Goal: Register for event/course

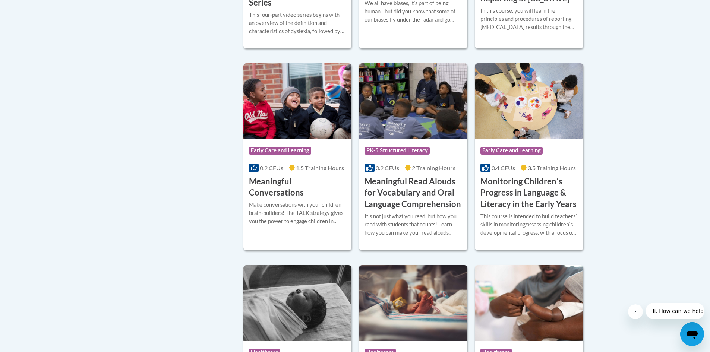
scroll to position [820, 0]
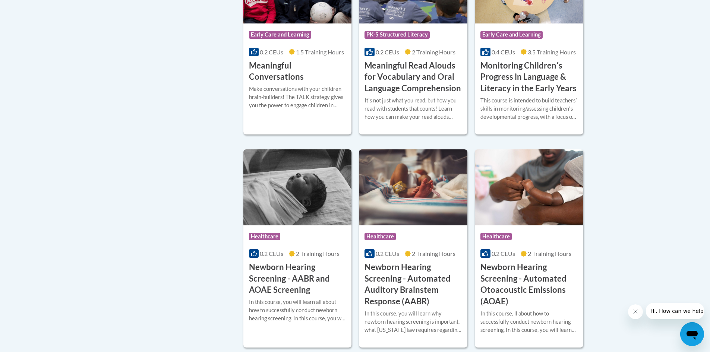
scroll to position [1193, 0]
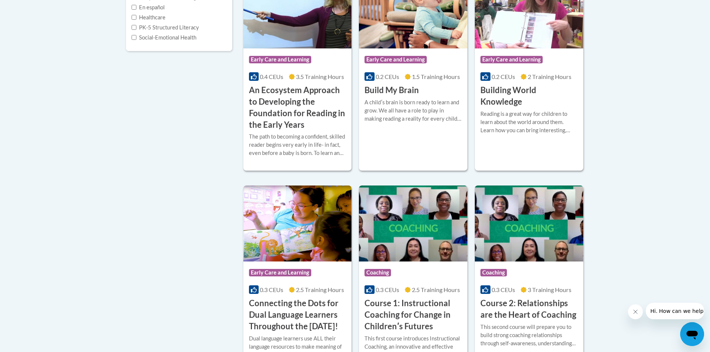
scroll to position [112, 0]
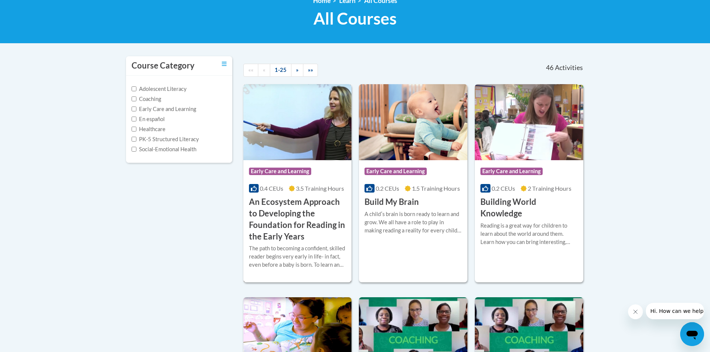
click at [296, 239] on h3 "An Ecosystem Approach to Developing the Foundation for Reading in the Early Yea…" at bounding box center [297, 219] width 97 height 46
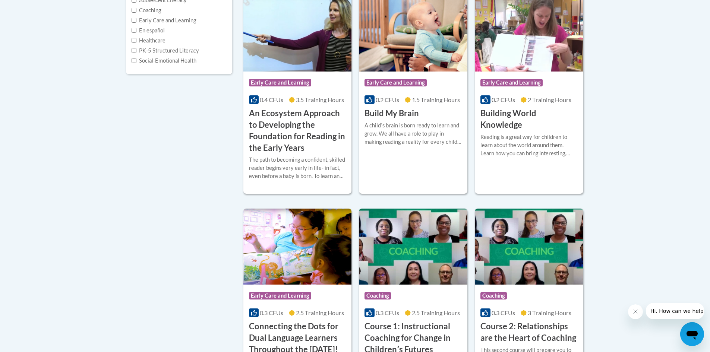
scroll to position [63, 0]
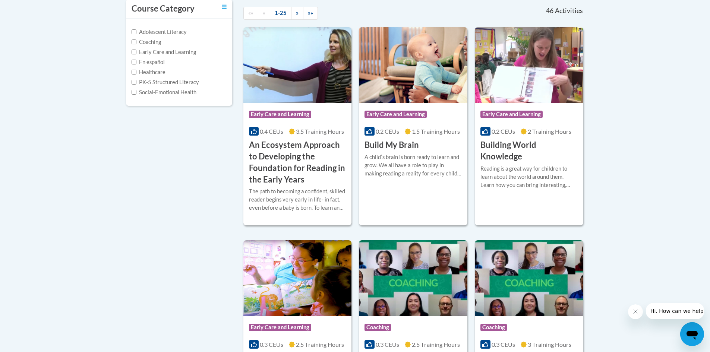
scroll to position [174, 0]
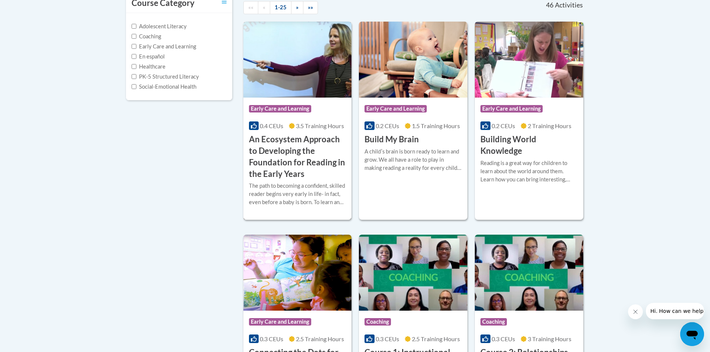
click at [297, 182] on div "The path to becoming a confident, skilled reader begins very early in life- in …" at bounding box center [297, 194] width 97 height 25
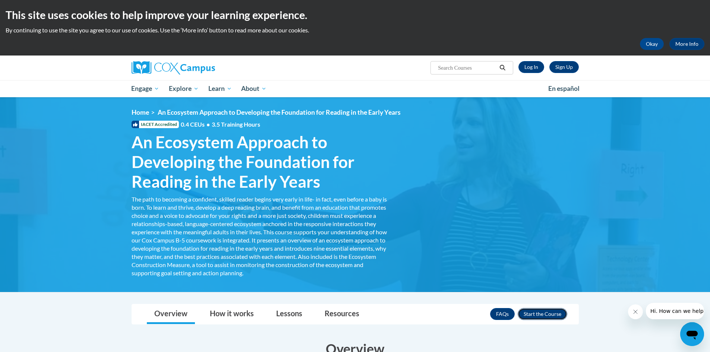
click at [547, 316] on button "Enroll" at bounding box center [543, 314] width 50 height 12
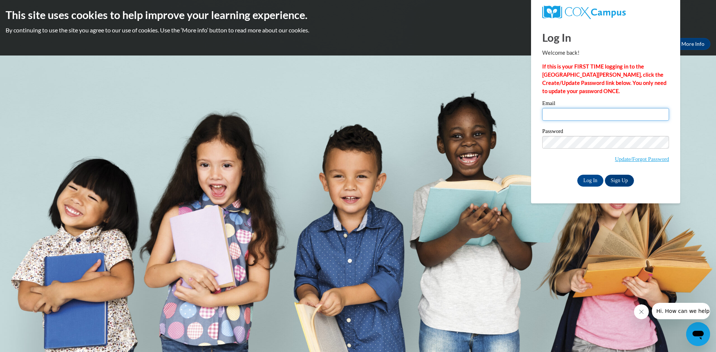
click at [552, 115] on input "Email" at bounding box center [605, 114] width 127 height 13
type input "[EMAIL_ADDRESS][DOMAIN_NAME]"
click at [616, 160] on link "Update/Forgot Password" at bounding box center [642, 159] width 54 height 6
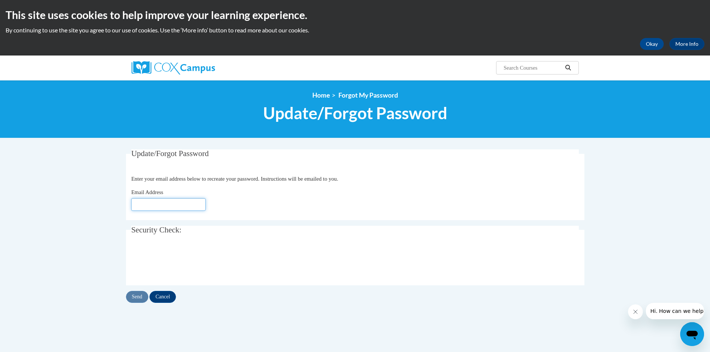
click at [154, 204] on input "Email Address" at bounding box center [168, 204] width 75 height 13
type input "[EMAIL_ADDRESS][DOMAIN_NAME]"
click at [137, 297] on input "Send" at bounding box center [137, 297] width 22 height 12
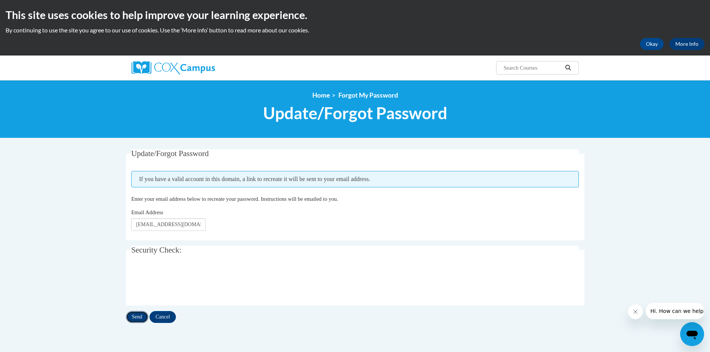
click at [140, 316] on input "Send" at bounding box center [137, 317] width 22 height 12
click at [138, 316] on input "Send" at bounding box center [137, 317] width 22 height 12
click at [140, 319] on input "Send" at bounding box center [137, 317] width 22 height 12
click at [139, 320] on input "Send" at bounding box center [137, 317] width 22 height 12
click at [142, 316] on input "Send" at bounding box center [137, 317] width 22 height 12
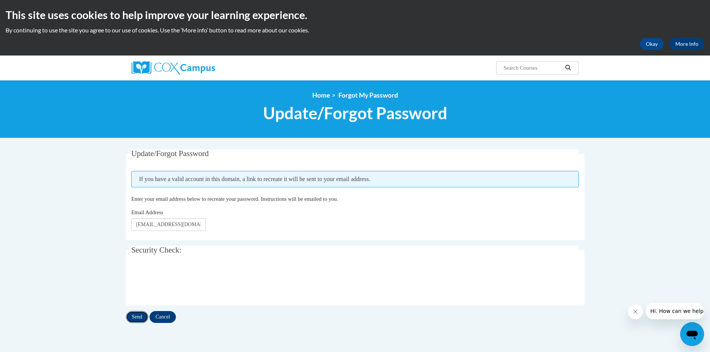
click at [139, 317] on input "Send" at bounding box center [137, 317] width 22 height 12
click at [134, 316] on input "Send" at bounding box center [137, 317] width 22 height 12
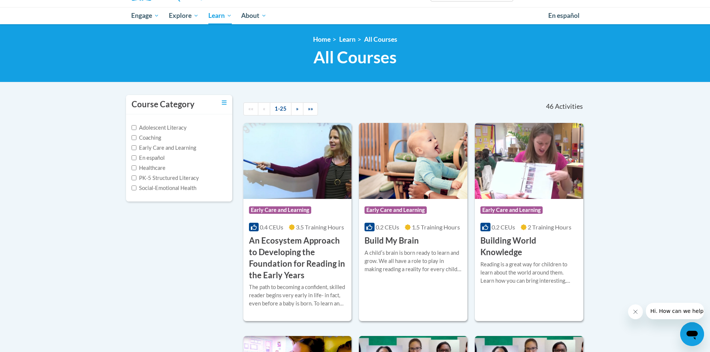
scroll to position [75, 0]
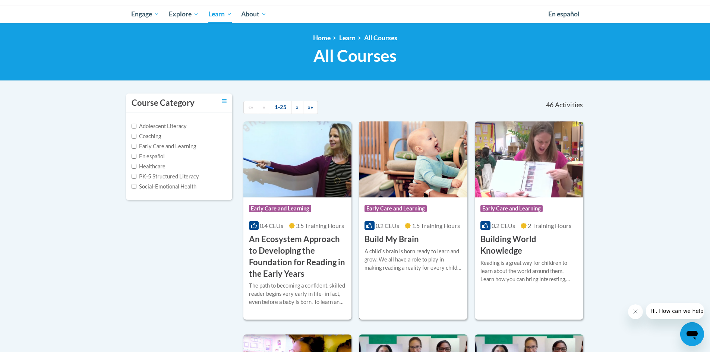
click at [406, 267] on div "A childʹs brain is born ready to learn and grow. We all have a role to play in …" at bounding box center [413, 260] width 97 height 25
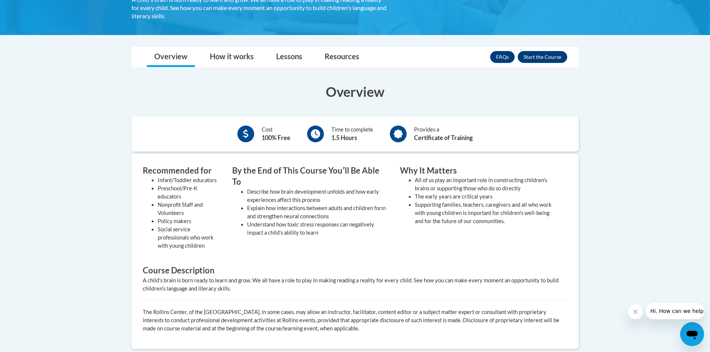
scroll to position [75, 0]
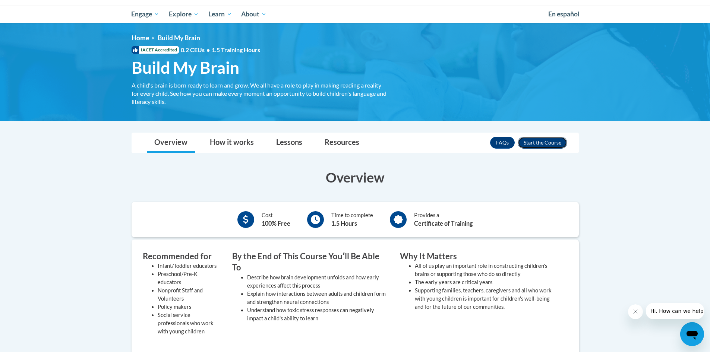
click at [528, 142] on button "Enroll" at bounding box center [543, 143] width 50 height 12
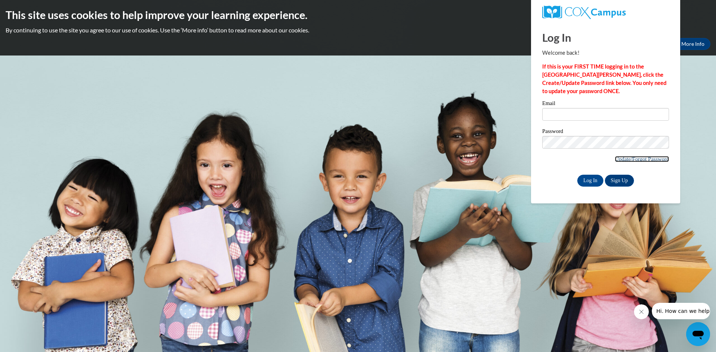
click at [620, 159] on link "Update/Forgot Password" at bounding box center [642, 159] width 54 height 6
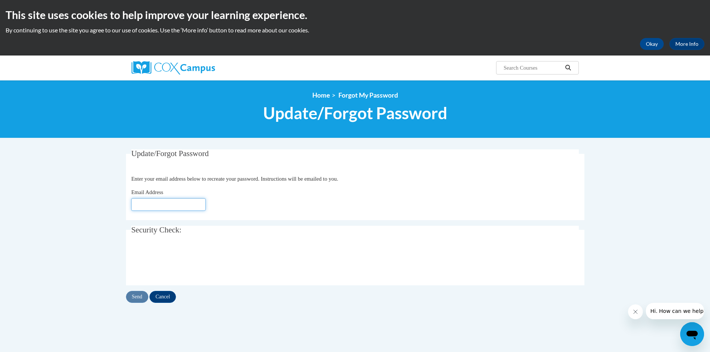
click at [138, 202] on input "Email Address" at bounding box center [168, 204] width 75 height 13
type input "[EMAIL_ADDRESS][DOMAIN_NAME]"
click at [140, 297] on input "Send" at bounding box center [137, 297] width 22 height 12
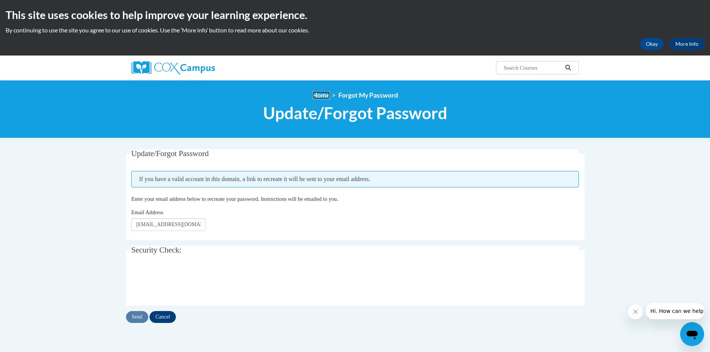
click at [325, 94] on link "Home" at bounding box center [321, 95] width 18 height 8
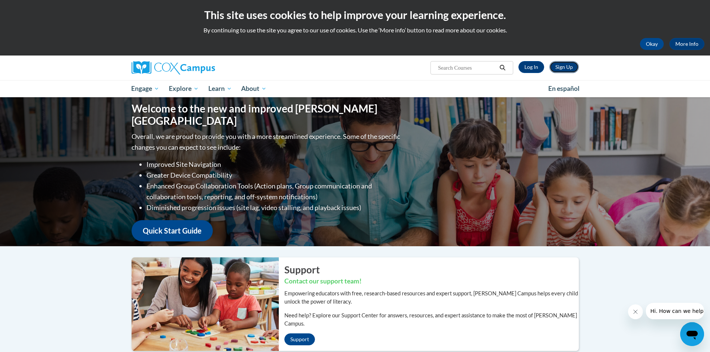
click at [569, 68] on link "Sign Up" at bounding box center [563, 67] width 29 height 12
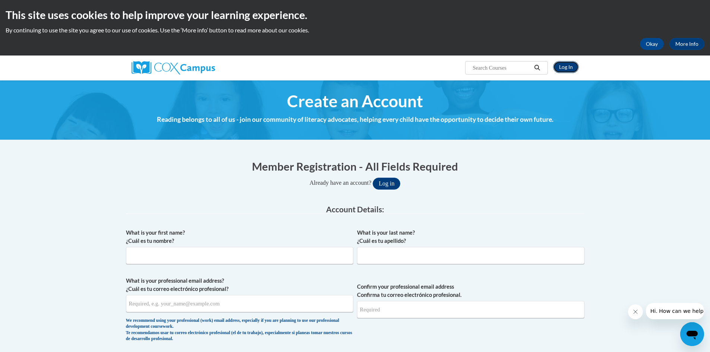
click at [564, 66] on link "Log In" at bounding box center [566, 67] width 26 height 12
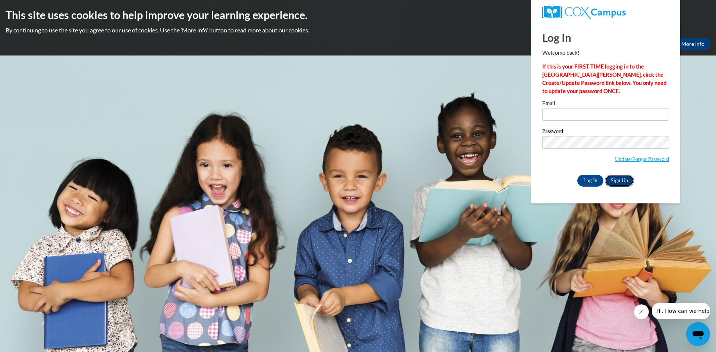
click at [622, 182] on link "Sign Up" at bounding box center [619, 181] width 29 height 12
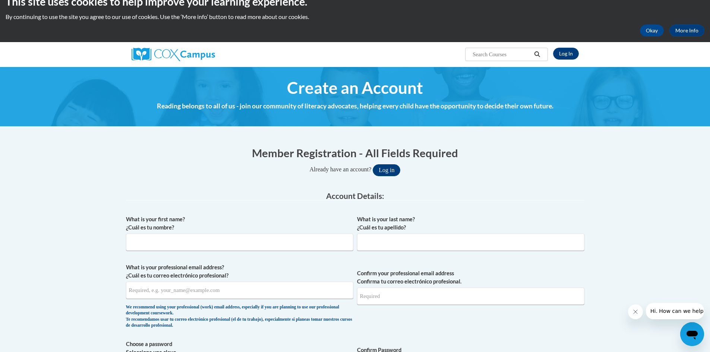
scroll to position [37, 0]
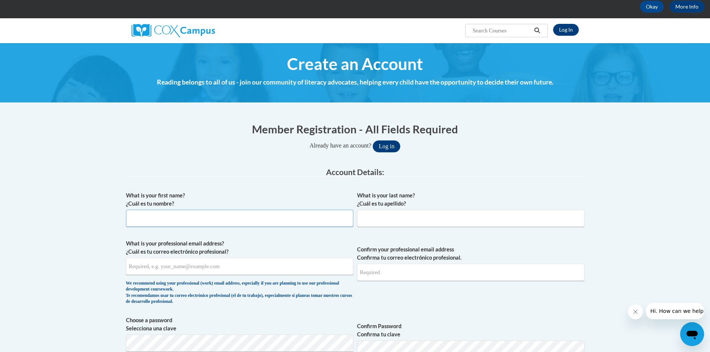
click at [140, 224] on input "What is your first name? ¿Cuál es tu nombre?" at bounding box center [239, 218] width 227 height 17
type input "maria"
click at [388, 222] on input "What is your last name? ¿Cuál es tu apellido?" at bounding box center [470, 218] width 227 height 17
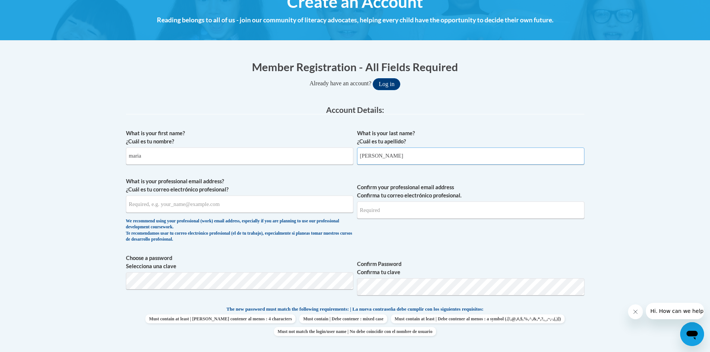
scroll to position [112, 0]
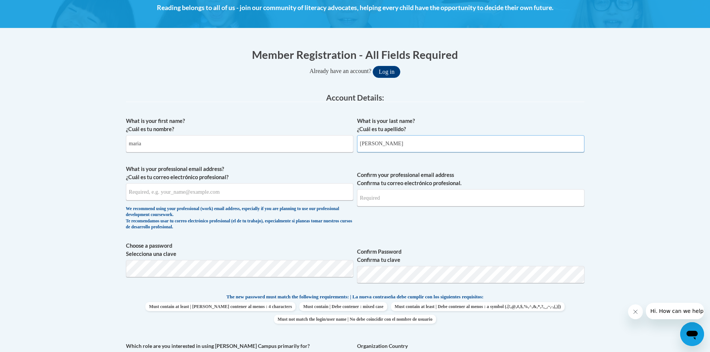
type input "[PERSON_NAME]"
click at [142, 193] on input "What is your professional email address? ¿Cuál es tu correo electrónico profesi…" at bounding box center [239, 191] width 227 height 17
click at [174, 194] on input "mlm66@yahoo.com" at bounding box center [239, 191] width 227 height 17
type input "m"
type input "lmiranda@lccaa.net"
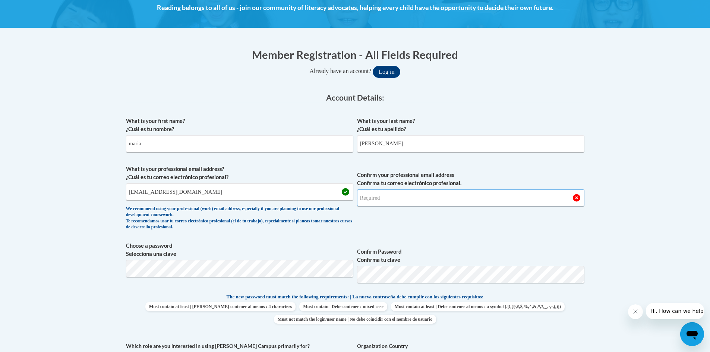
click at [378, 201] on input "Confirm your professional email address Confirma tu correo electrónico profesio…" at bounding box center [470, 197] width 227 height 17
type input "lmiranda@lccaa.net"
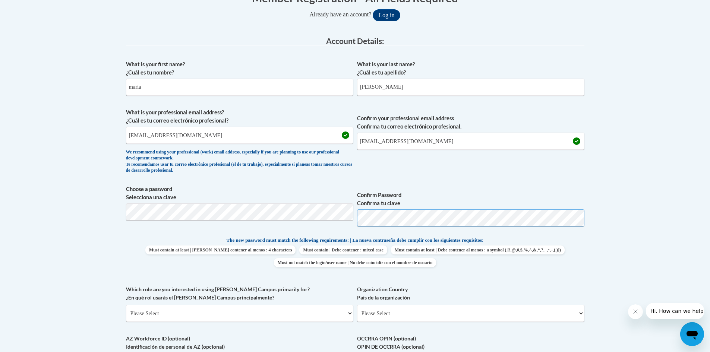
scroll to position [186, 0]
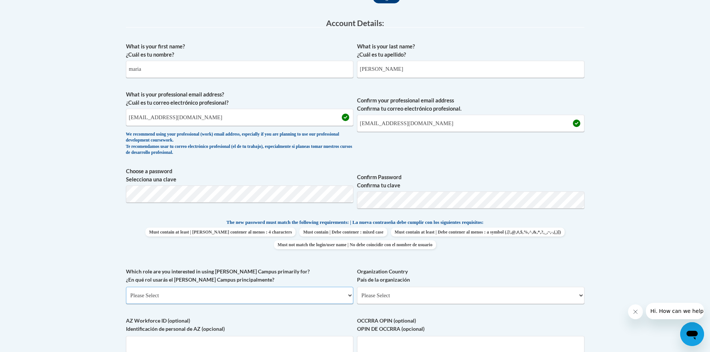
click at [350, 293] on select "Please Select College/University | Colegio/Universidad Community/Nonprofit Part…" at bounding box center [239, 295] width 227 height 17
select select "fbf2d438-af2f-41f8-98f1-81c410e29de3"
click at [126, 287] on select "Please Select College/University | Colegio/Universidad Community/Nonprofit Part…" at bounding box center [239, 295] width 227 height 17
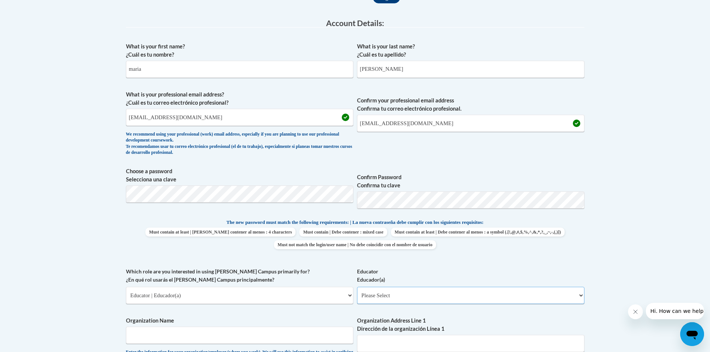
click at [579, 295] on select "Please Select Early Learning/Daycare Teacher/Family Home Care Provider | Maestr…" at bounding box center [470, 295] width 227 height 17
select select "5e2af403-4f2c-4e49-a02f-103e55d7b75b"
click at [357, 287] on select "Please Select Early Learning/Daycare Teacher/Family Home Care Provider | Maestr…" at bounding box center [470, 295] width 227 height 17
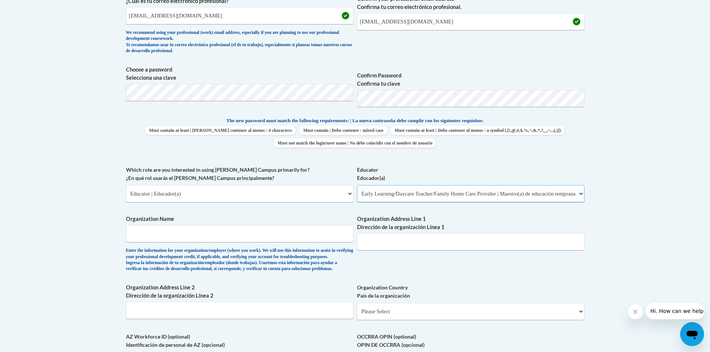
scroll to position [298, 0]
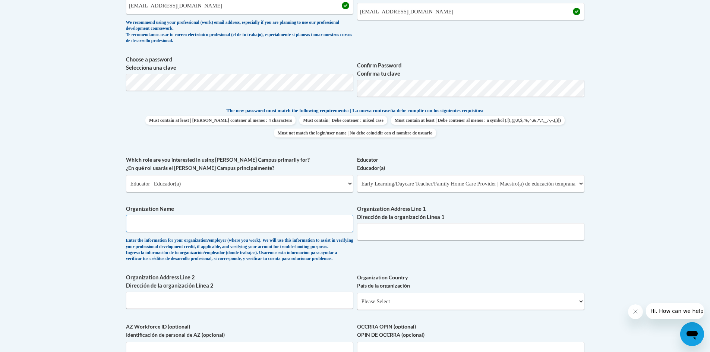
click at [153, 226] on input "Organization Name" at bounding box center [239, 223] width 227 height 17
type input "lccaa"
click at [382, 234] on input "Organization Address Line 1 Dirección de la organización Línea 1" at bounding box center [470, 231] width 227 height 17
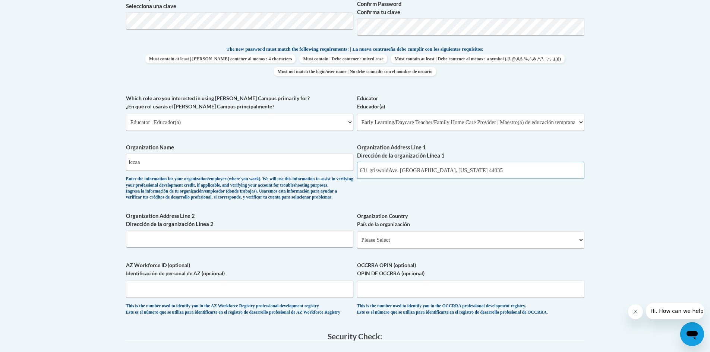
scroll to position [373, 0]
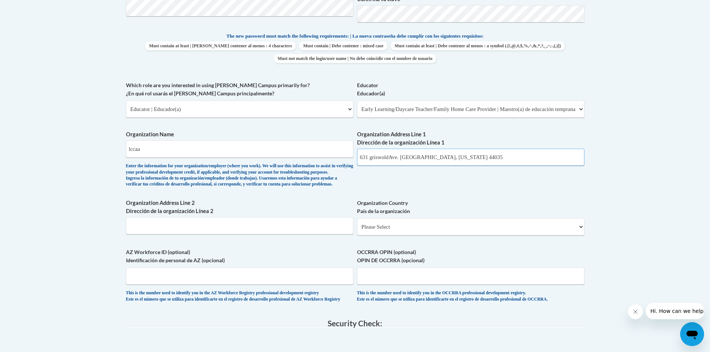
type input "631 griswoldAve. elyria, ohio 44035"
click at [376, 285] on input "OCCRRA OPIN (optional) OPIN DE OCCRRA (opcional)" at bounding box center [470, 276] width 227 height 17
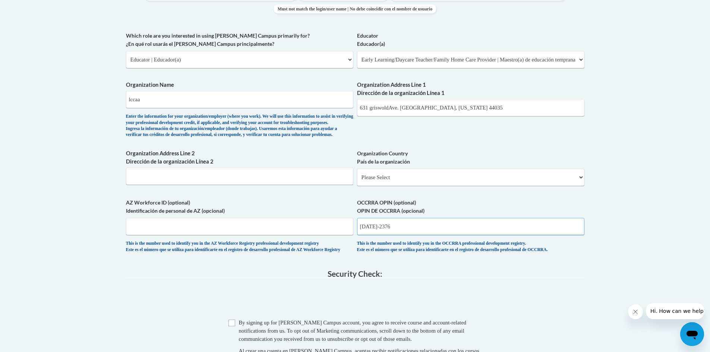
scroll to position [485, 0]
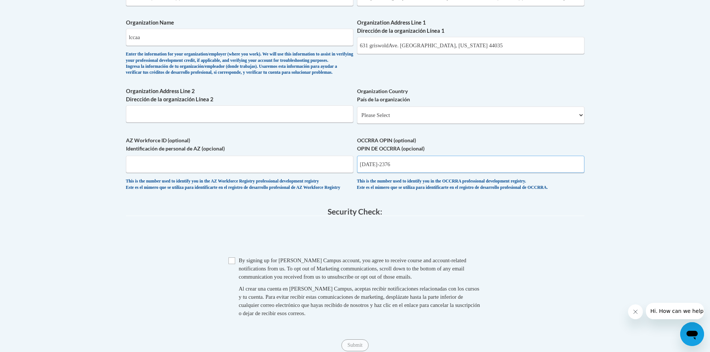
type input "1135-2376"
drag, startPoint x: 233, startPoint y: 284, endPoint x: 233, endPoint y: 279, distance: 4.5
click at [233, 281] on span "Checkbox By signing up for a Cox Campus account, you agree to receive course an…" at bounding box center [354, 290] width 253 height 69
click at [233, 264] on input "Checkbox" at bounding box center [231, 261] width 7 height 7
checkbox input "true"
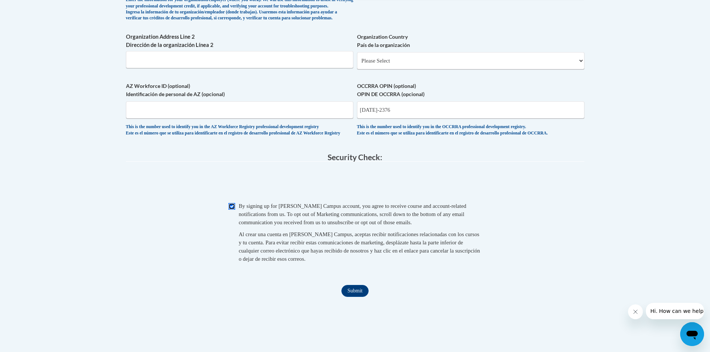
scroll to position [596, 0]
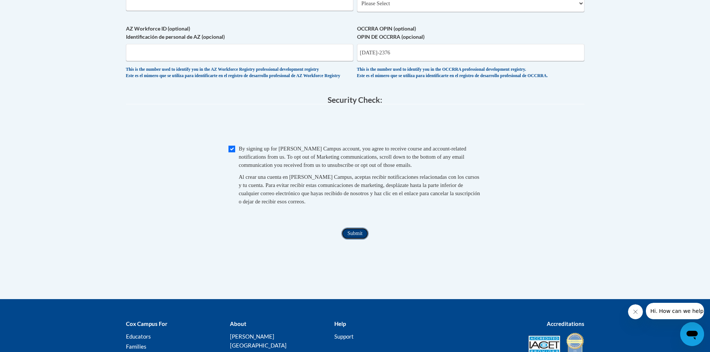
click at [352, 240] on input "Submit" at bounding box center [354, 234] width 27 height 12
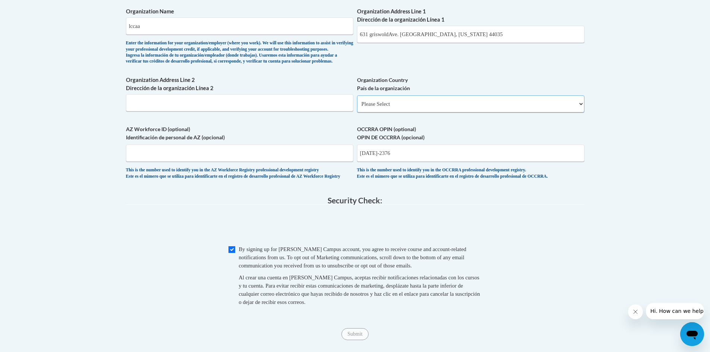
scroll to position [485, 0]
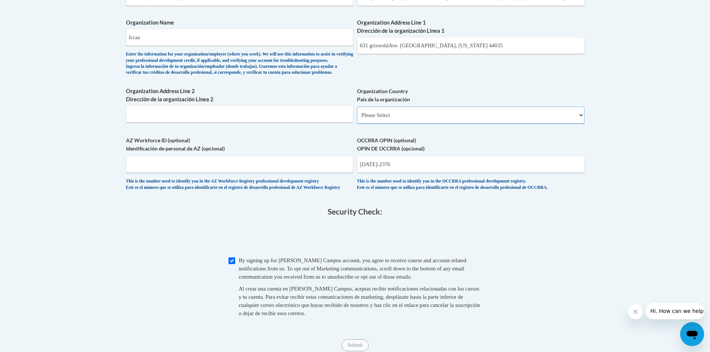
click at [581, 124] on select "Please Select United States | Estados Unidos Outside of the United States | Fue…" at bounding box center [470, 115] width 227 height 17
select select "ad49bcad-a171-4b2e-b99c-48b446064914"
click at [357, 119] on select "Please Select United States | Estados Unidos Outside of the United States | Fue…" at bounding box center [470, 115] width 227 height 17
select select
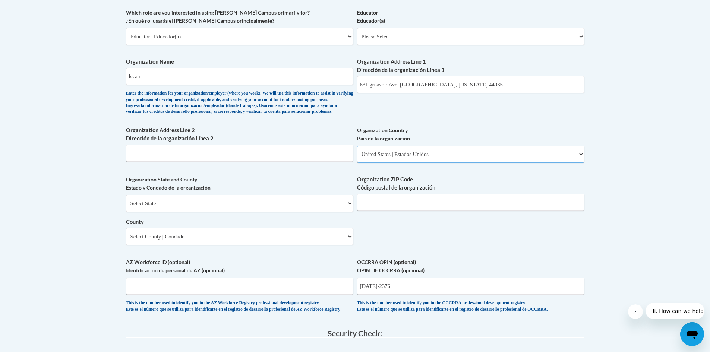
scroll to position [447, 0]
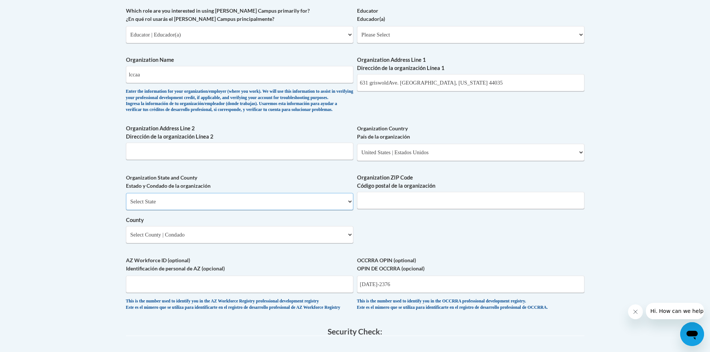
click at [350, 210] on select "Select State Alabama Alaska Arizona Arkansas California Colorado Connecticut De…" at bounding box center [239, 201] width 227 height 17
select select "Ohio"
click at [126, 205] on select "Select State Alabama Alaska Arizona Arkansas California Colorado Connecticut De…" at bounding box center [239, 201] width 227 height 17
click at [348, 243] on select "Select County Adams Allen Ashland Ashtabula Athens Auglaize Belmont Brown Butle…" at bounding box center [239, 234] width 227 height 17
select select "Lorain"
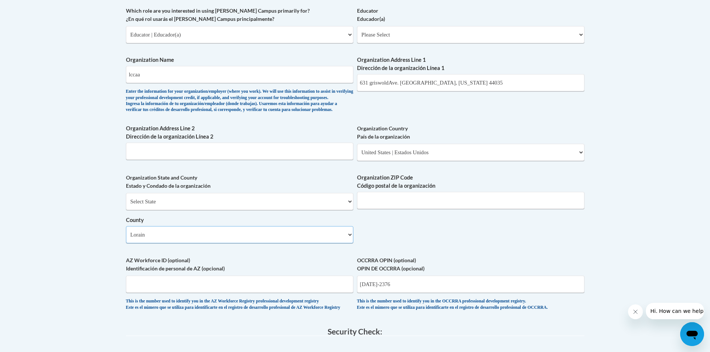
click at [126, 239] on select "Select County Adams Allen Ashland Ashtabula Athens Auglaize Belmont Brown Butle…" at bounding box center [239, 234] width 227 height 17
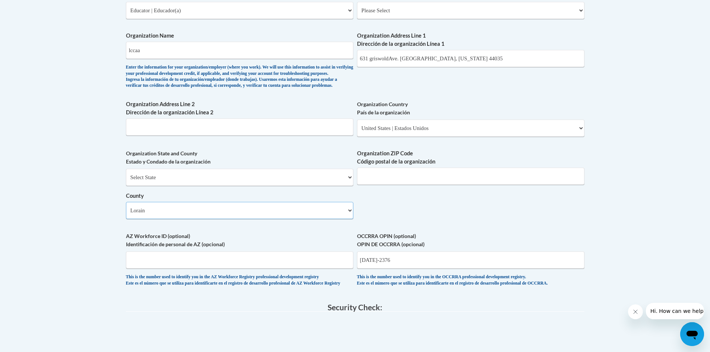
scroll to position [485, 0]
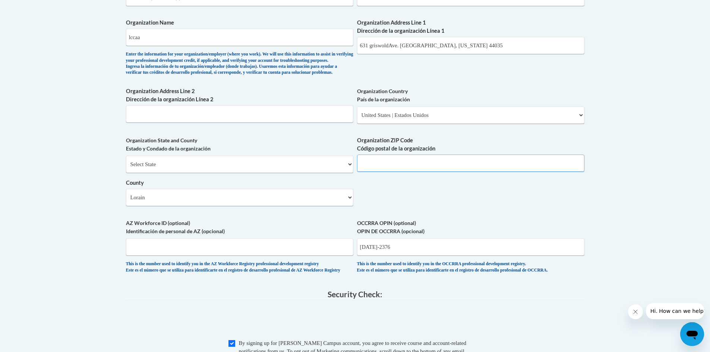
click at [398, 172] on input "Organization ZIP Code Código postal de la organización" at bounding box center [470, 163] width 227 height 17
click at [371, 172] on input "440" at bounding box center [470, 163] width 227 height 17
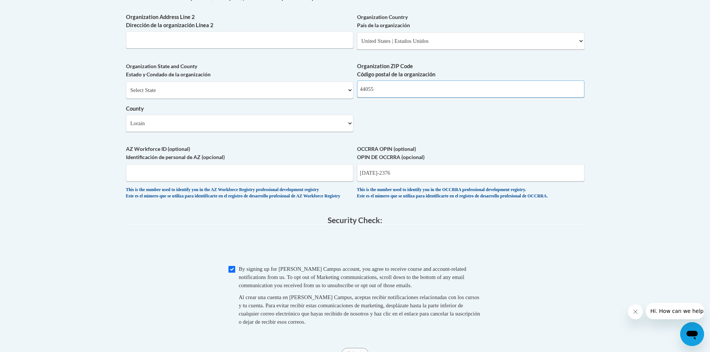
scroll to position [559, 0]
type input "44055"
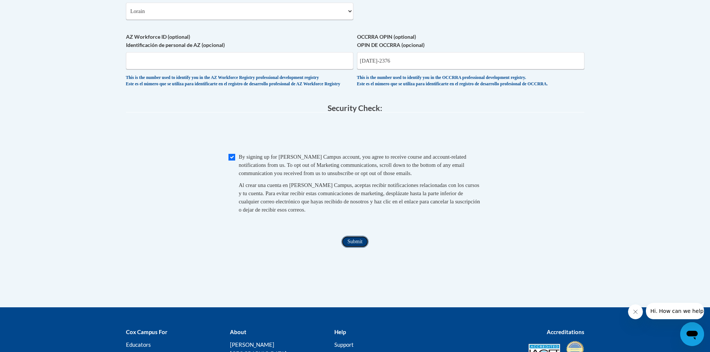
click at [357, 248] on input "Submit" at bounding box center [354, 242] width 27 height 12
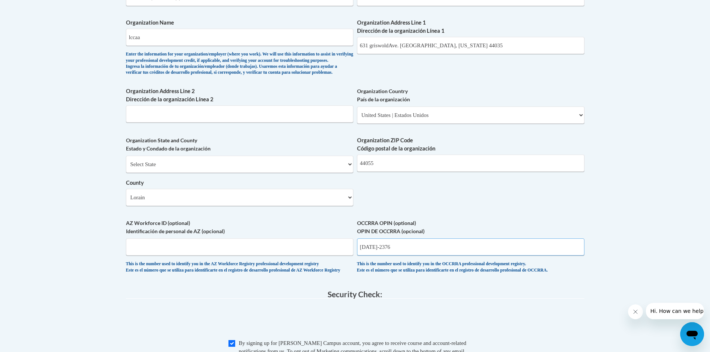
scroll to position [522, 0]
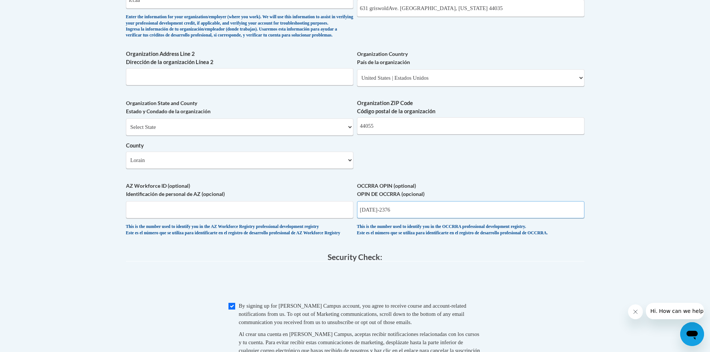
click at [397, 218] on input "1135-2376" at bounding box center [470, 209] width 227 height 17
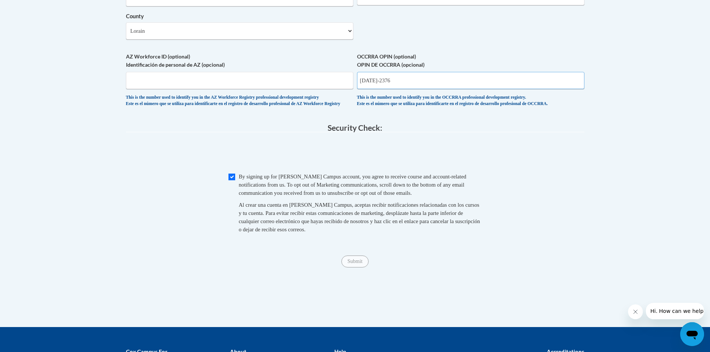
scroll to position [559, 0]
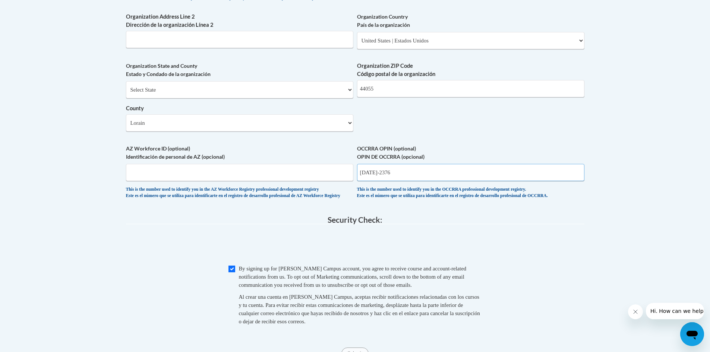
click at [393, 181] on input "1135-2376" at bounding box center [470, 172] width 227 height 17
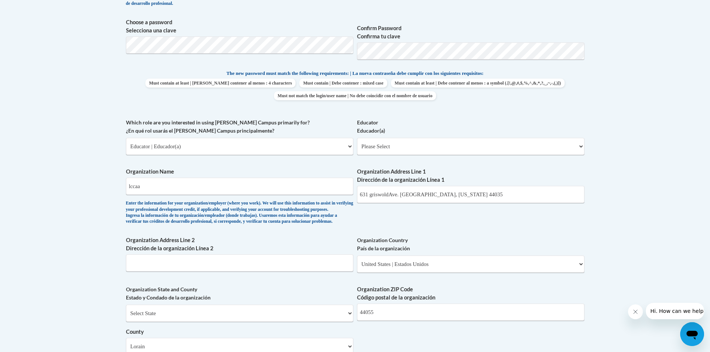
scroll to position [650, 0]
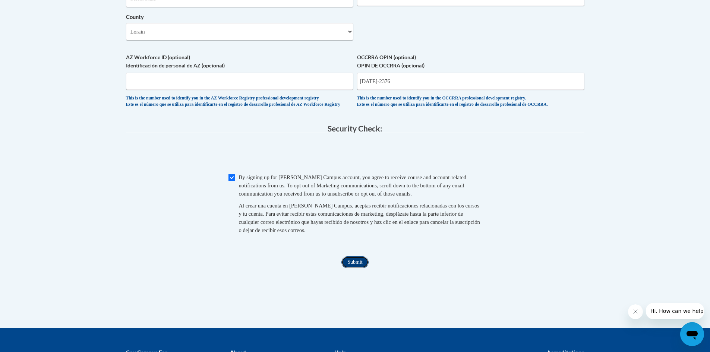
click at [356, 268] on input "Submit" at bounding box center [354, 262] width 27 height 12
type input "1"
click at [348, 268] on input "Submit" at bounding box center [354, 262] width 27 height 12
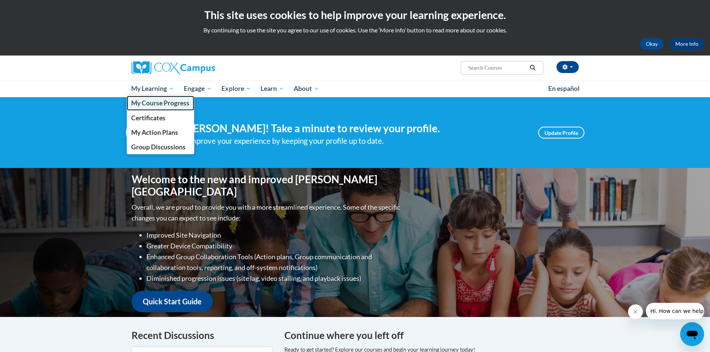
click at [157, 104] on span "My Course Progress" at bounding box center [160, 103] width 58 height 8
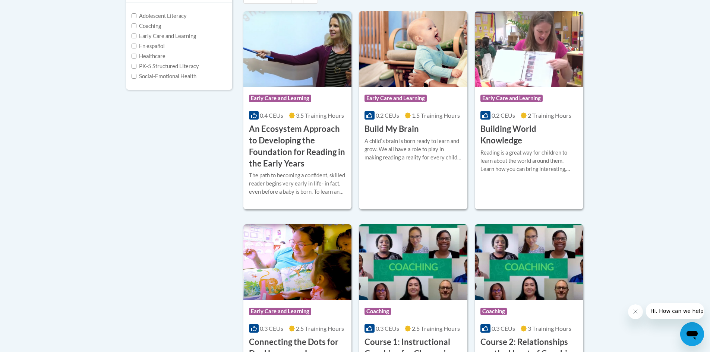
scroll to position [186, 0]
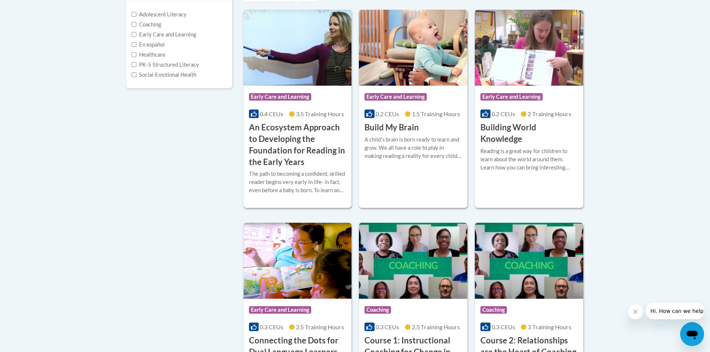
click at [291, 171] on div "The path to becoming a confident, skilled reader begins very early in life- in …" at bounding box center [297, 182] width 97 height 25
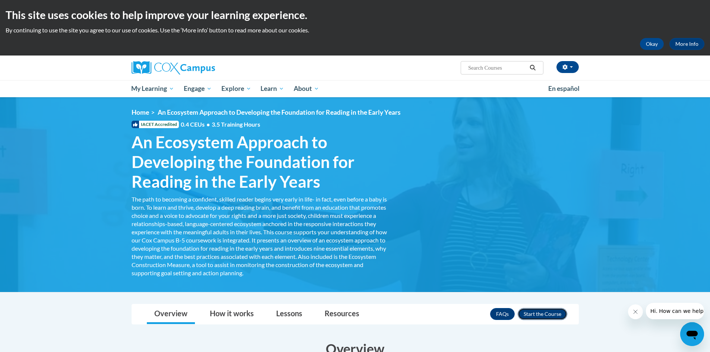
click at [540, 312] on button "Enroll" at bounding box center [543, 314] width 50 height 12
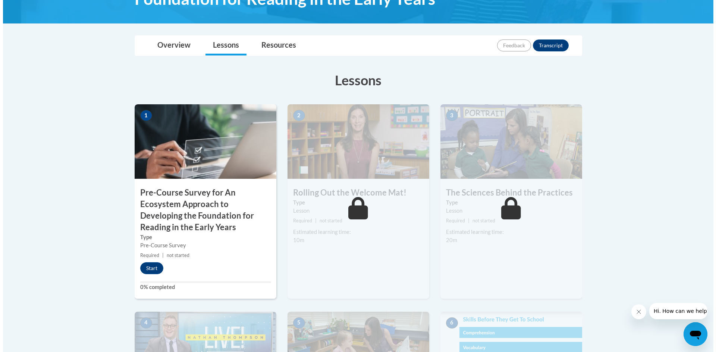
scroll to position [224, 0]
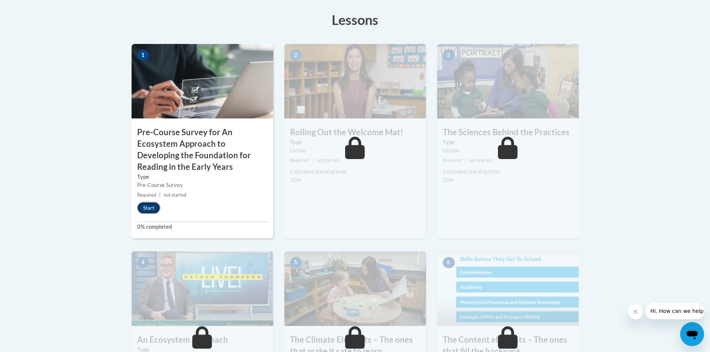
click at [148, 208] on button "Start" at bounding box center [148, 208] width 23 height 12
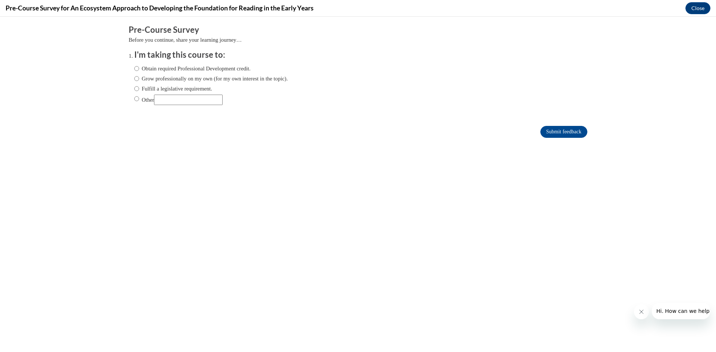
scroll to position [0, 0]
click at [134, 68] on input "Obtain required Professional Development credit." at bounding box center [136, 68] width 5 height 8
radio input "true"
click at [571, 130] on input "Submit feedback" at bounding box center [563, 132] width 47 height 12
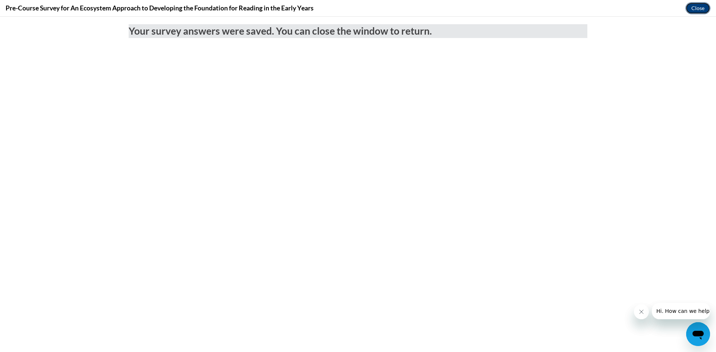
click at [695, 8] on button "Close" at bounding box center [697, 8] width 25 height 12
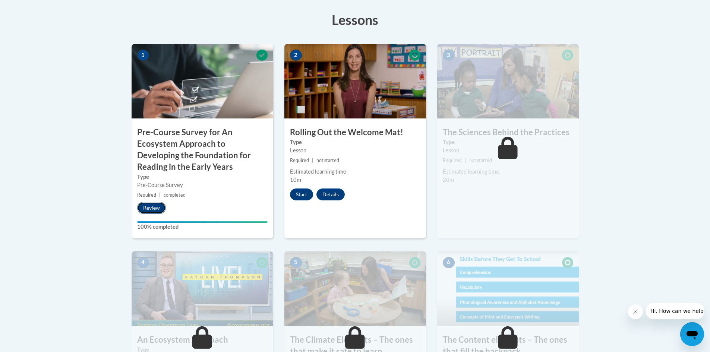
click at [156, 209] on button "Review" at bounding box center [151, 208] width 29 height 12
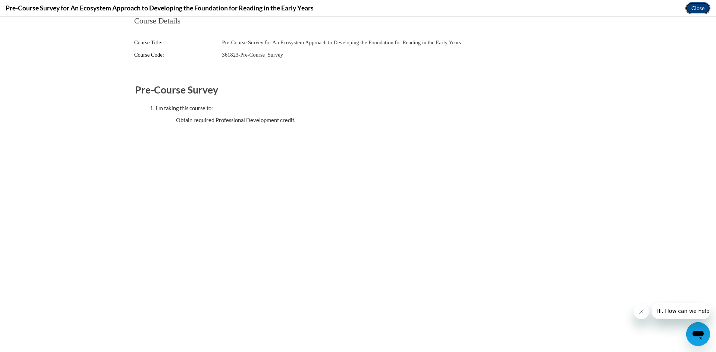
click at [691, 9] on button "Close" at bounding box center [697, 8] width 25 height 12
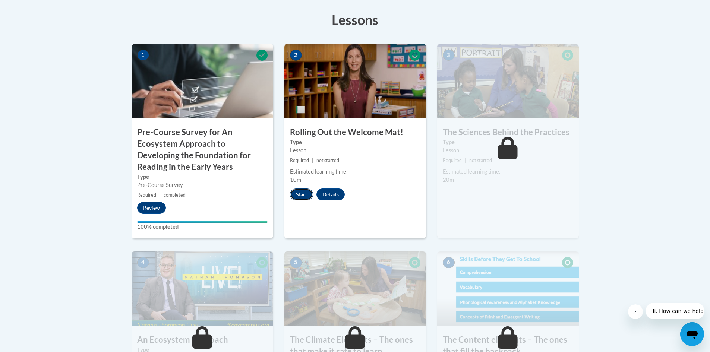
click at [302, 193] on button "Start" at bounding box center [301, 195] width 23 height 12
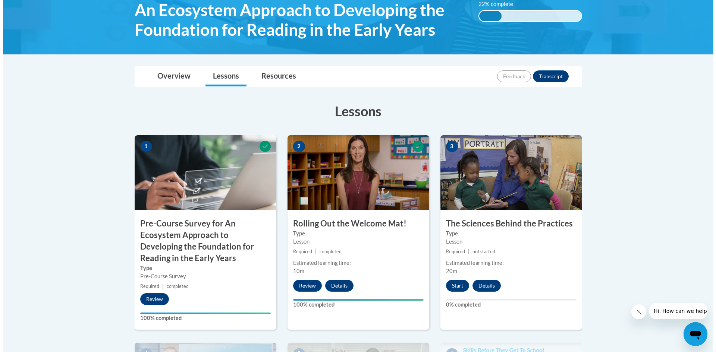
scroll to position [149, 0]
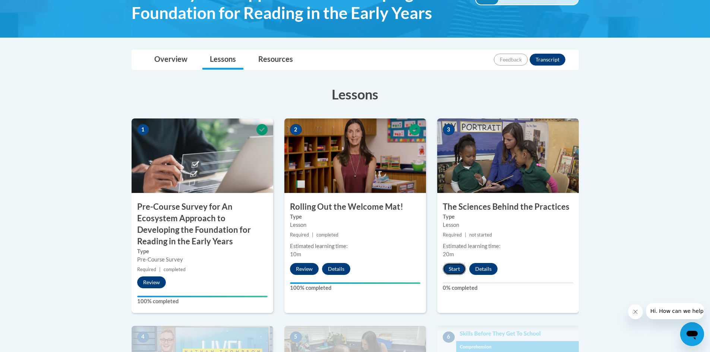
click at [456, 269] on button "Start" at bounding box center [454, 269] width 23 height 12
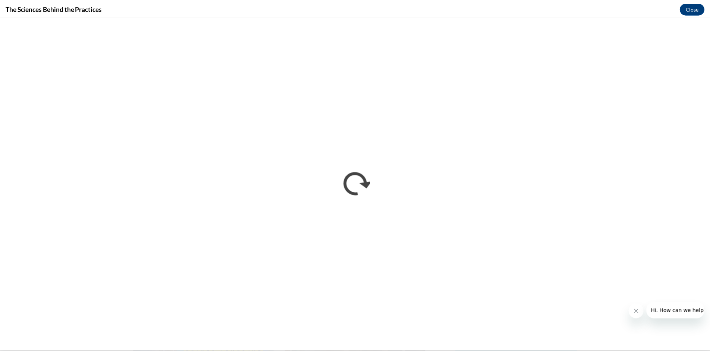
scroll to position [0, 0]
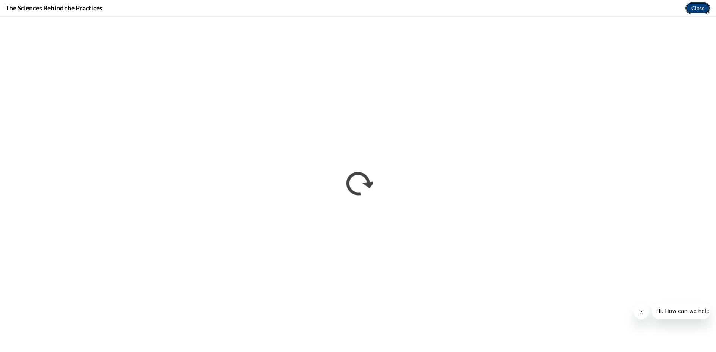
click at [695, 6] on button "Close" at bounding box center [697, 8] width 25 height 12
